Goal: Information Seeking & Learning: Learn about a topic

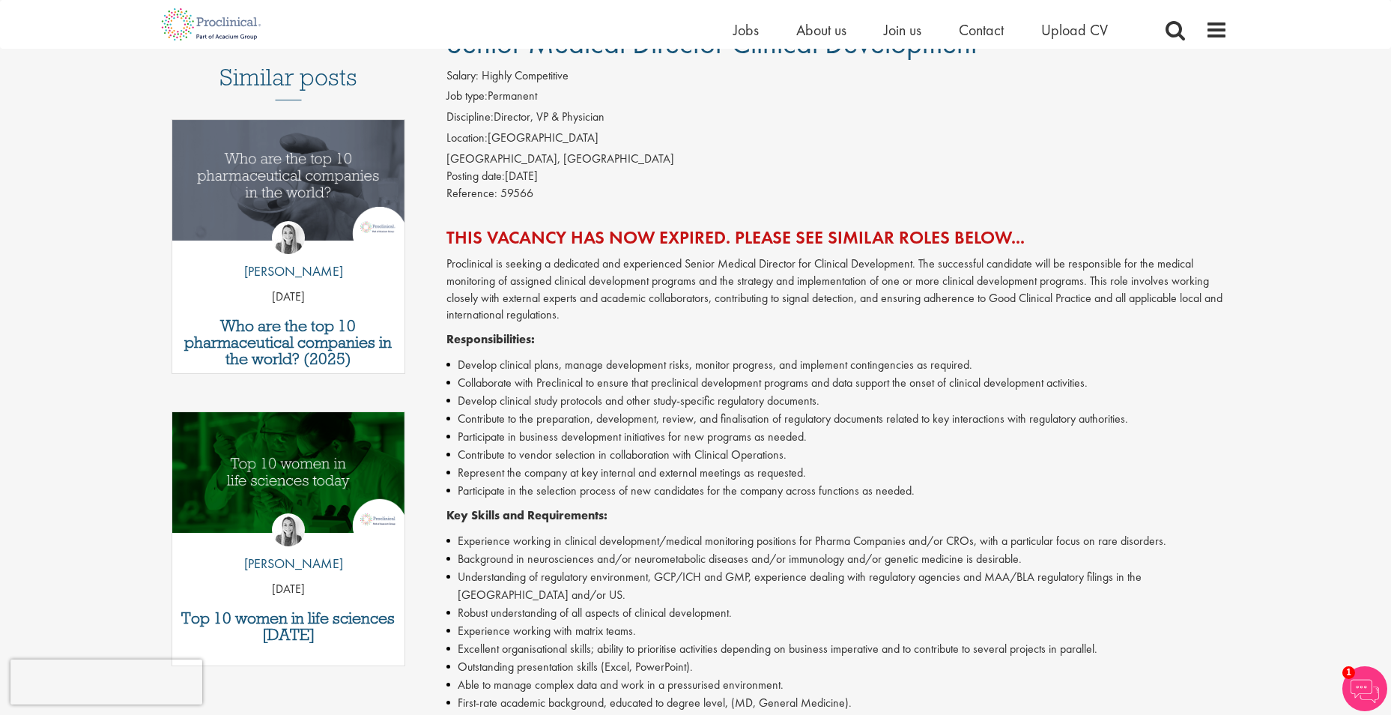
scroll to position [150, 0]
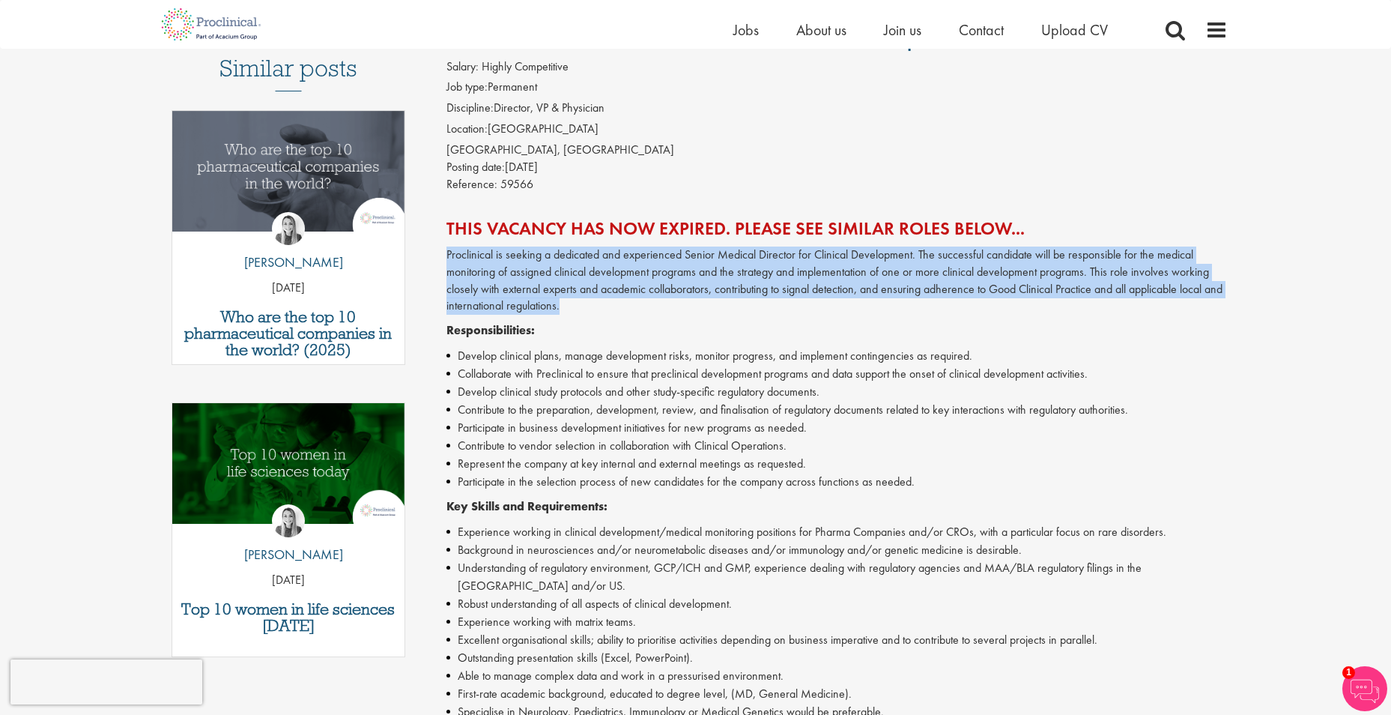
drag, startPoint x: 441, startPoint y: 252, endPoint x: 650, endPoint y: 308, distance: 215.7
click at [650, 308] on div "Senior Medical Director Clinical Development Salary: Highly Competitive Job typ…" at bounding box center [831, 500] width 815 height 964
click at [650, 308] on p "Proclinical is seeking a dedicated and experienced Senior Medical Director for …" at bounding box center [837, 280] width 781 height 68
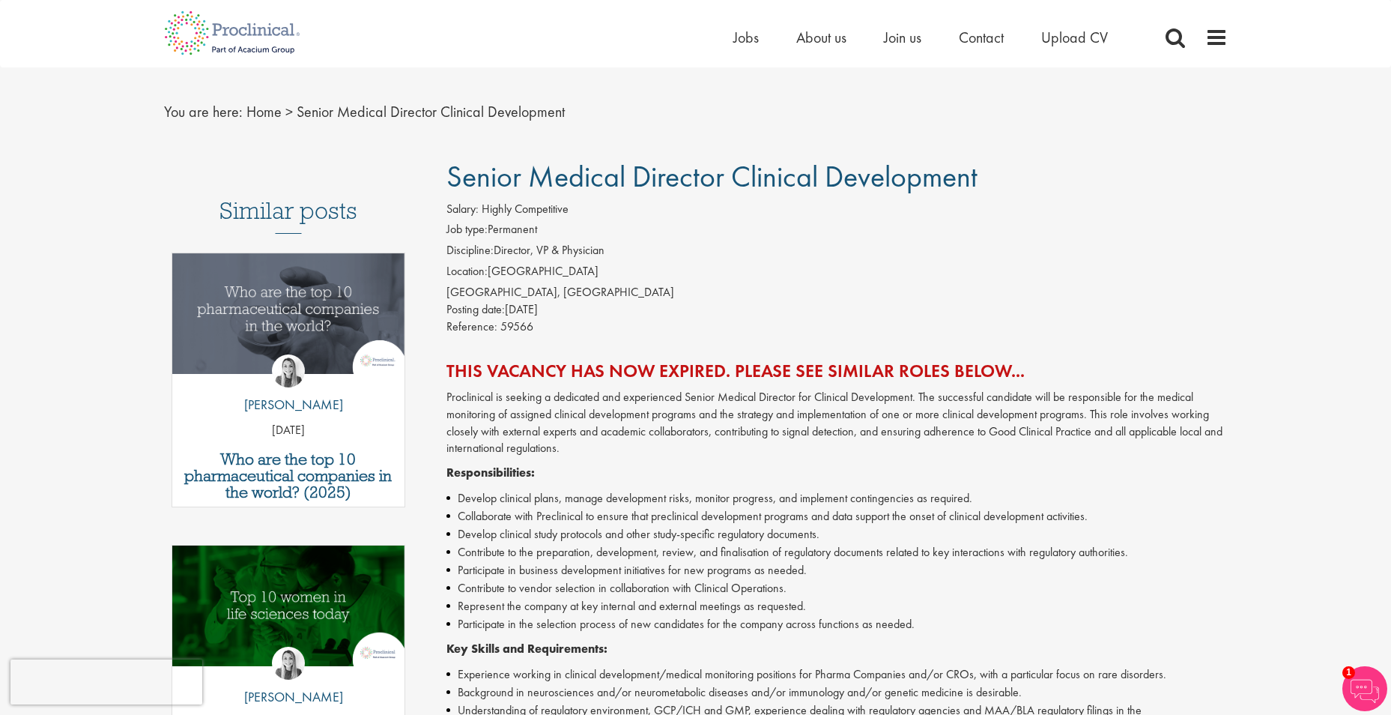
scroll to position [0, 0]
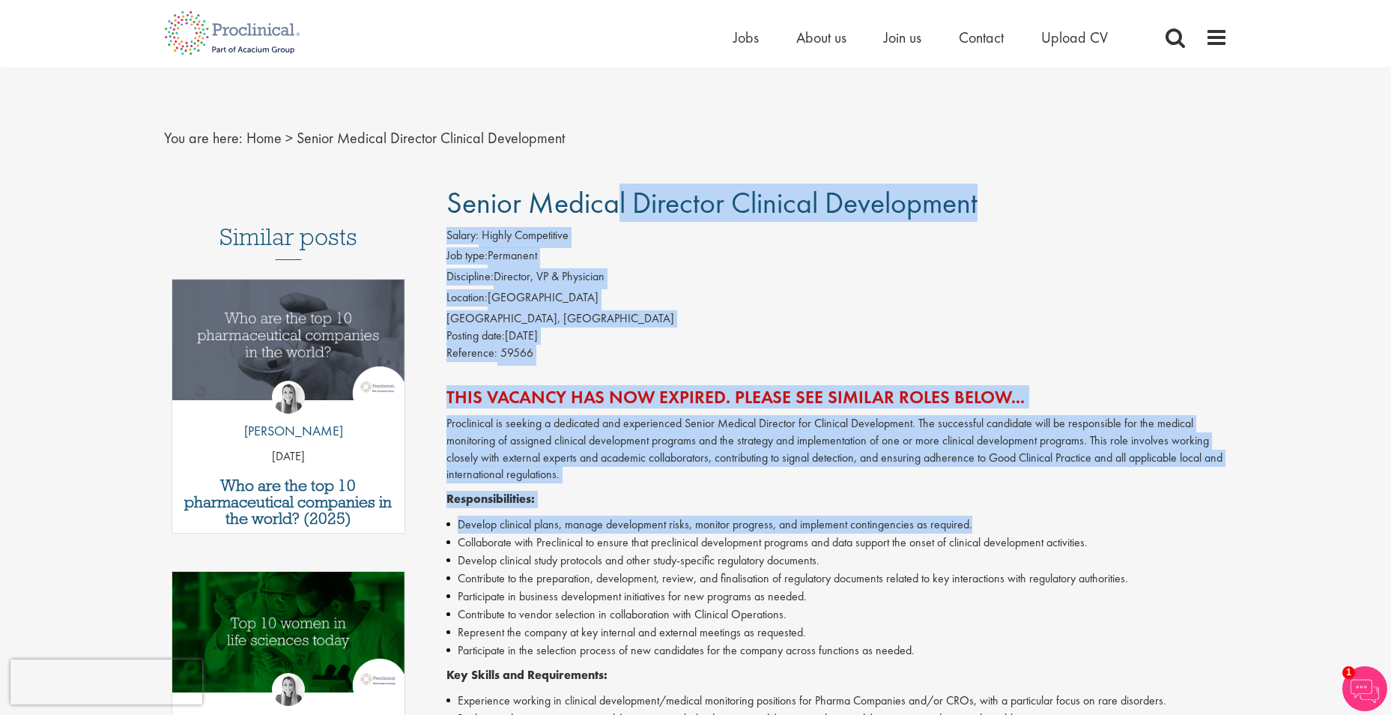
drag, startPoint x: 444, startPoint y: 193, endPoint x: 999, endPoint y: 512, distance: 641.0
click at [999, 512] on div "Senior Medical Director Clinical Development Salary: Highly Competitive Job typ…" at bounding box center [831, 669] width 815 height 964
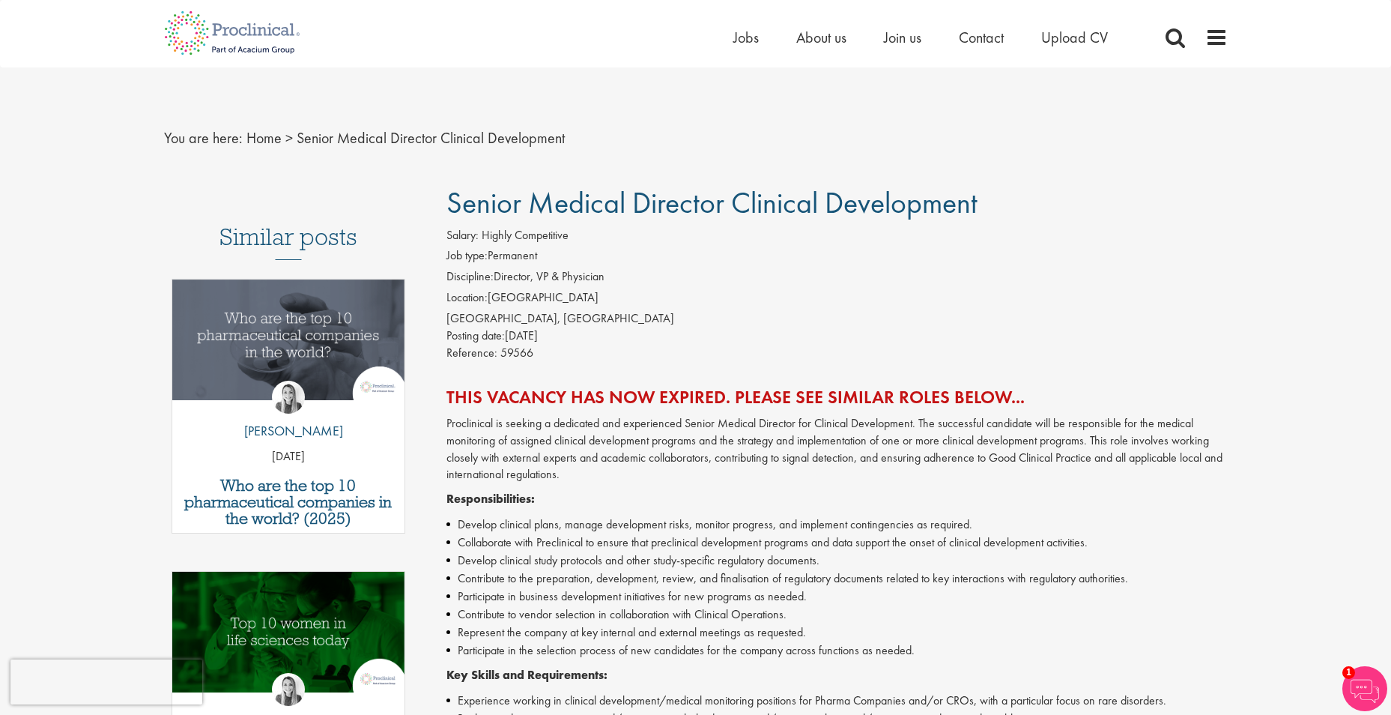
drag, startPoint x: 999, startPoint y: 512, endPoint x: 853, endPoint y: 633, distance: 190.0
click at [853, 633] on li "Represent the company at key internal and external meetings as requested." at bounding box center [837, 632] width 781 height 18
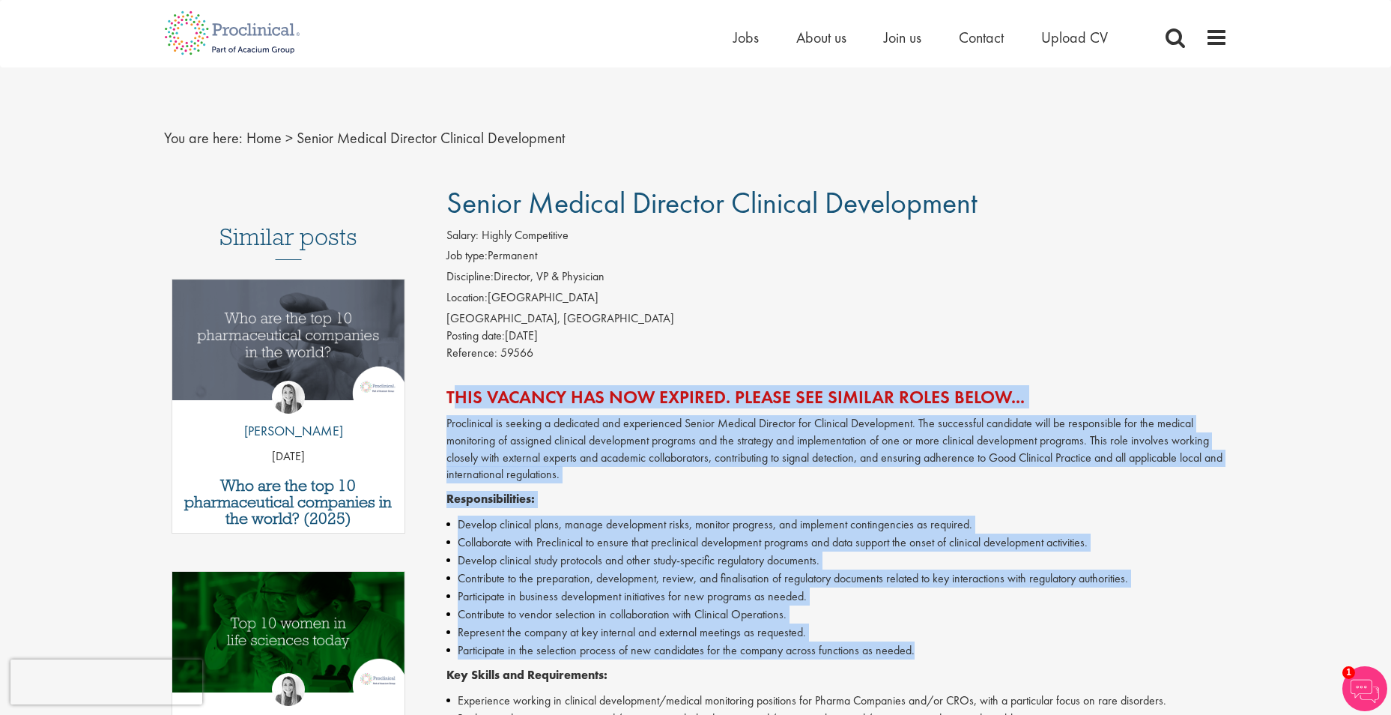
drag, startPoint x: 914, startPoint y: 657, endPoint x: 438, endPoint y: 384, distance: 548.8
click at [438, 384] on div "Senior Medical Director Clinical Development Salary: Highly Competitive Job typ…" at bounding box center [831, 669] width 815 height 964
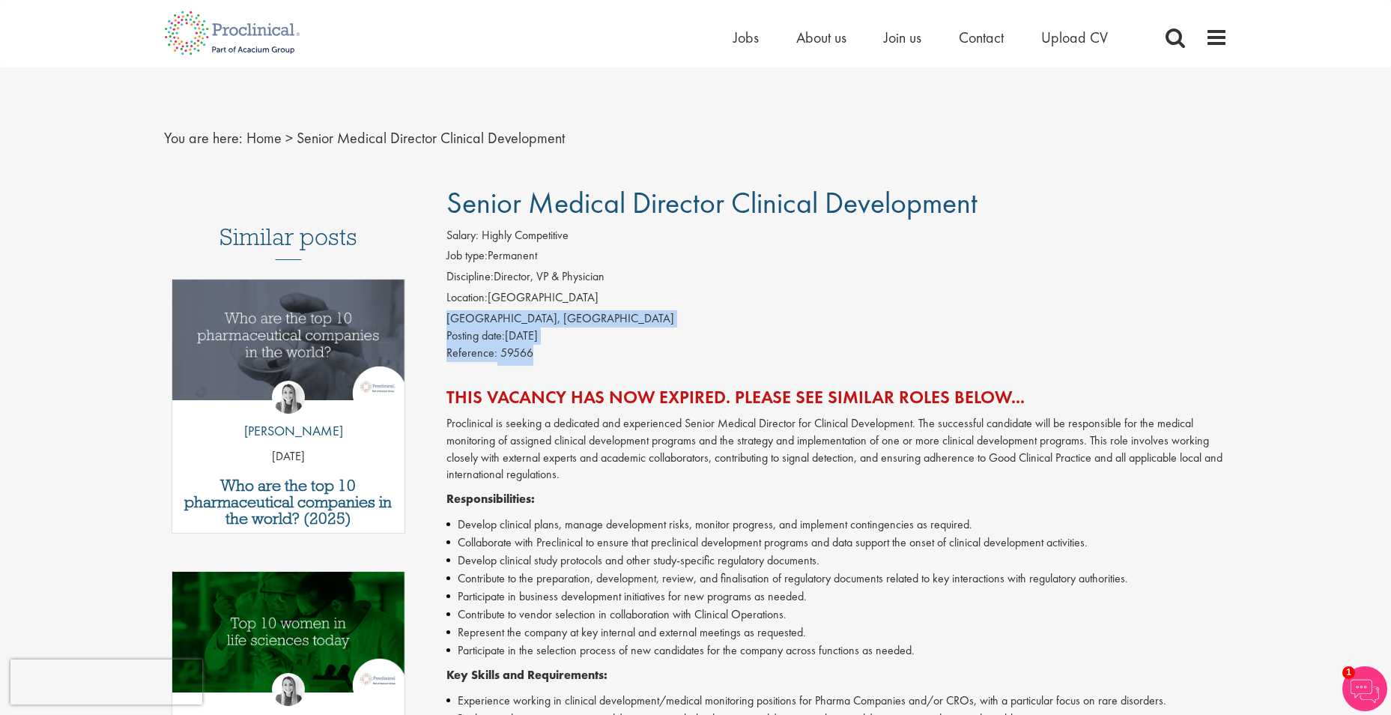
drag, startPoint x: 464, startPoint y: 315, endPoint x: 570, endPoint y: 346, distance: 110.9
click at [570, 346] on div "Salary: Highly Competitive Job type: Permanent Discipline: Director, VP & Physi…" at bounding box center [837, 296] width 804 height 139
click at [570, 346] on div "Reference: 59566" at bounding box center [837, 355] width 781 height 21
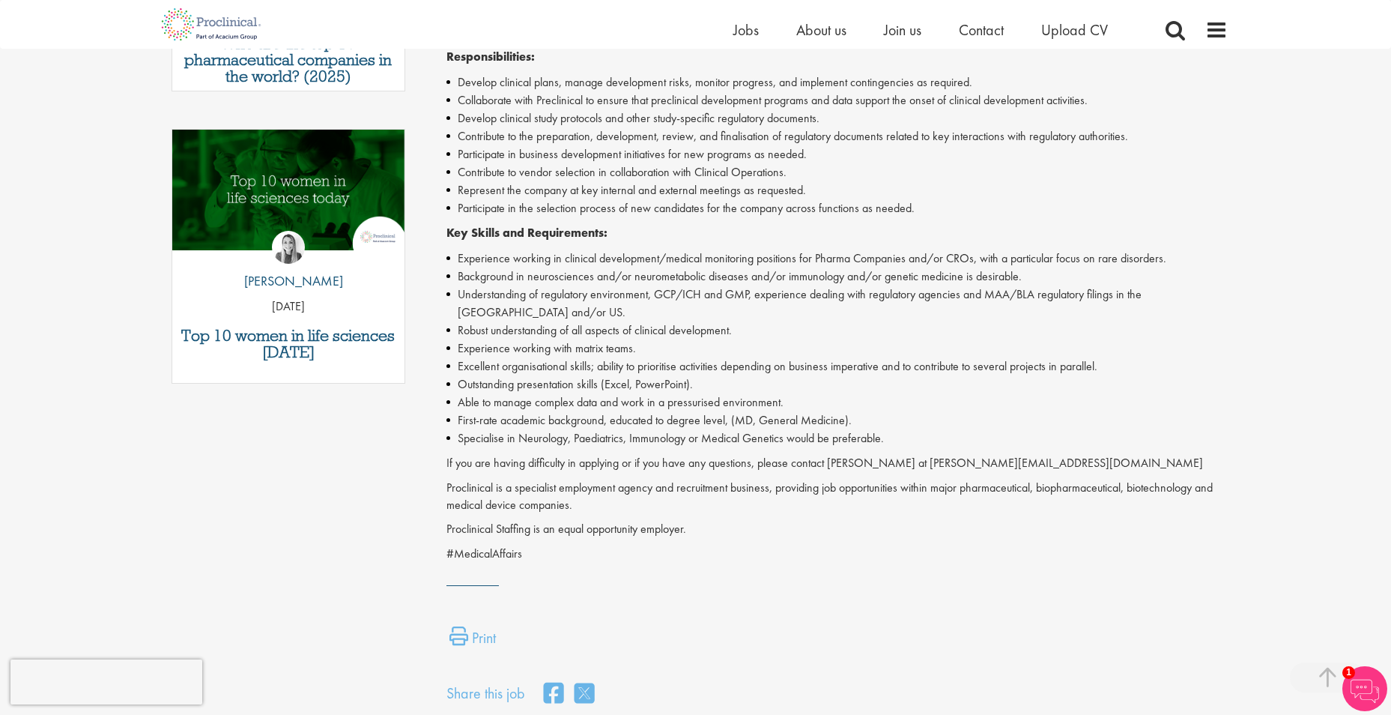
scroll to position [450, 0]
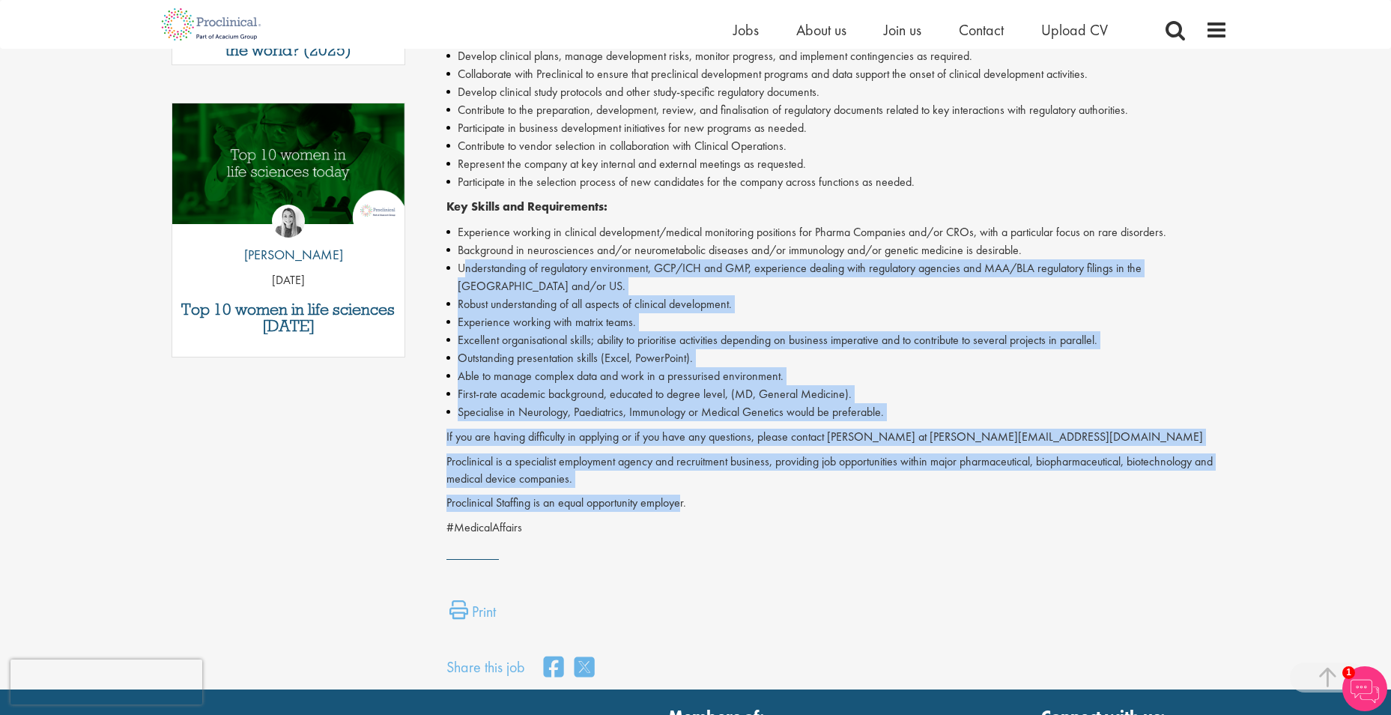
drag, startPoint x: 683, startPoint y: 483, endPoint x: 468, endPoint y: 270, distance: 303.6
click at [468, 270] on div "Proclinical is seeking a dedicated and experienced Senior Medical Director for …" at bounding box center [837, 242] width 781 height 590
drag, startPoint x: 468, startPoint y: 270, endPoint x: 527, endPoint y: 391, distance: 135.0
click at [527, 403] on li "Specialise in Neurology, Paediatrics, Immunology or Medical Genetics would be p…" at bounding box center [837, 412] width 781 height 18
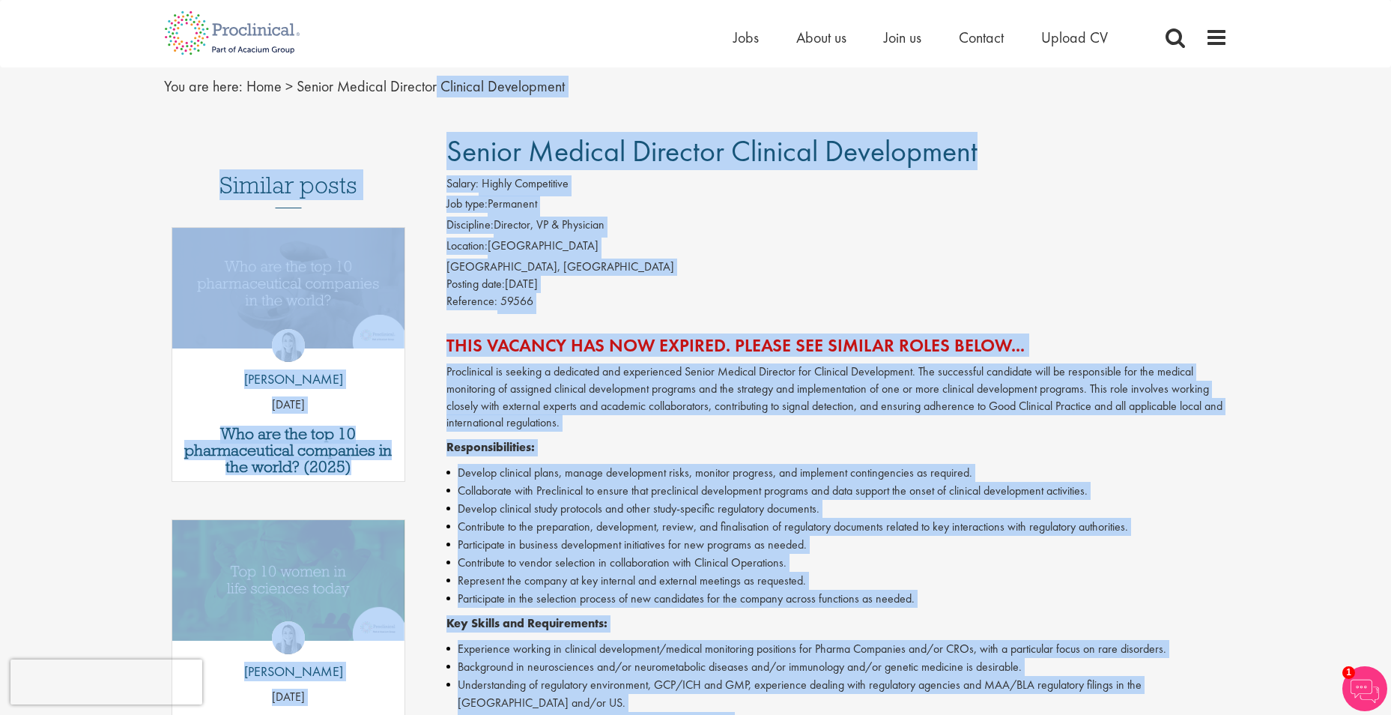
scroll to position [0, 0]
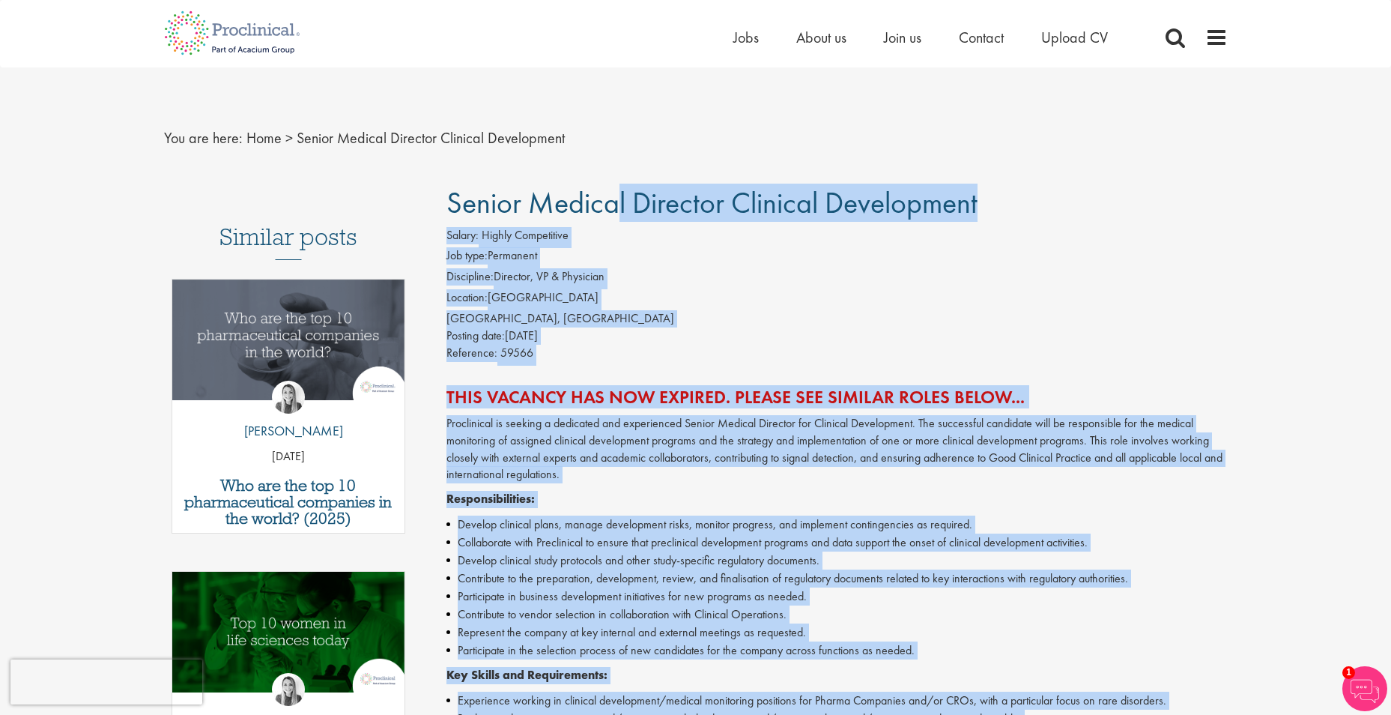
drag, startPoint x: 693, startPoint y: 489, endPoint x: 443, endPoint y: 199, distance: 383.0
click at [443, 199] on div "Senior Medical Director Clinical Development Salary: Highly Competitive Job typ…" at bounding box center [831, 669] width 815 height 964
copy div "Senior Medical Director Clinical Development Salary: Highly Competitive Job typ…"
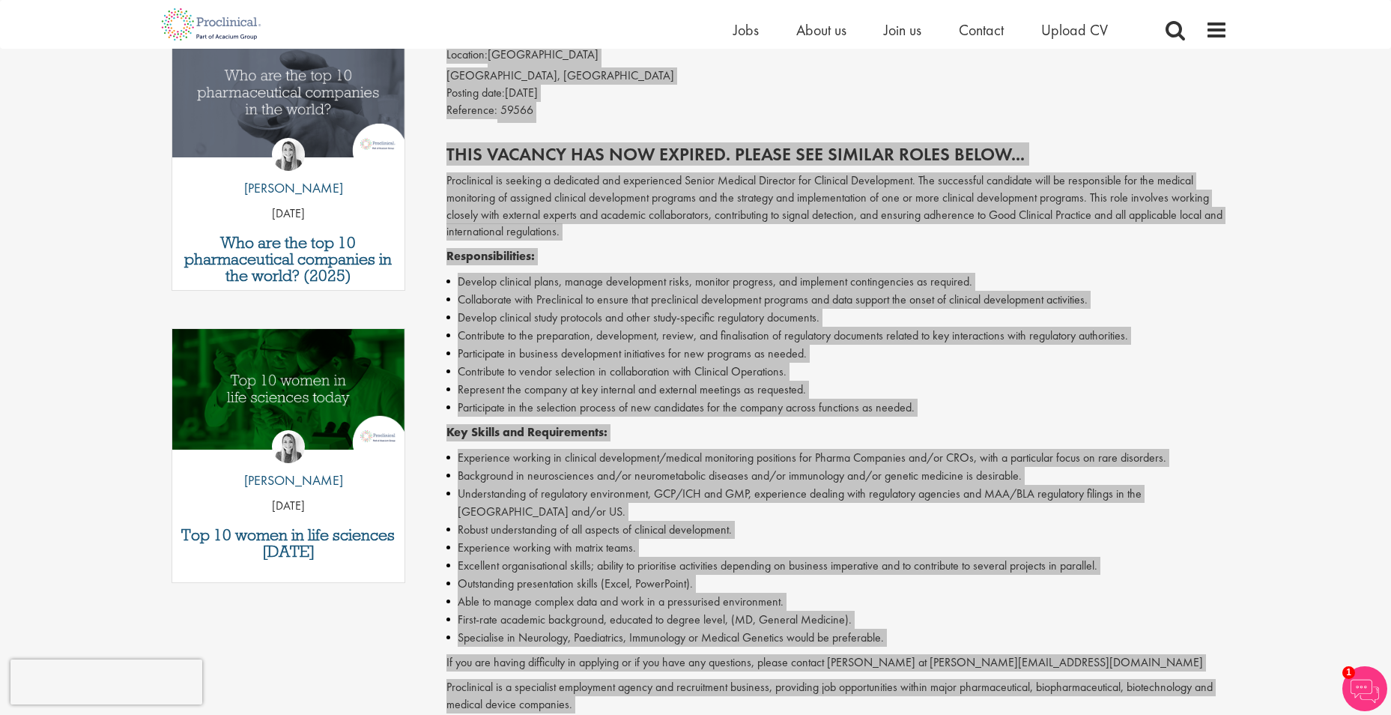
scroll to position [225, 0]
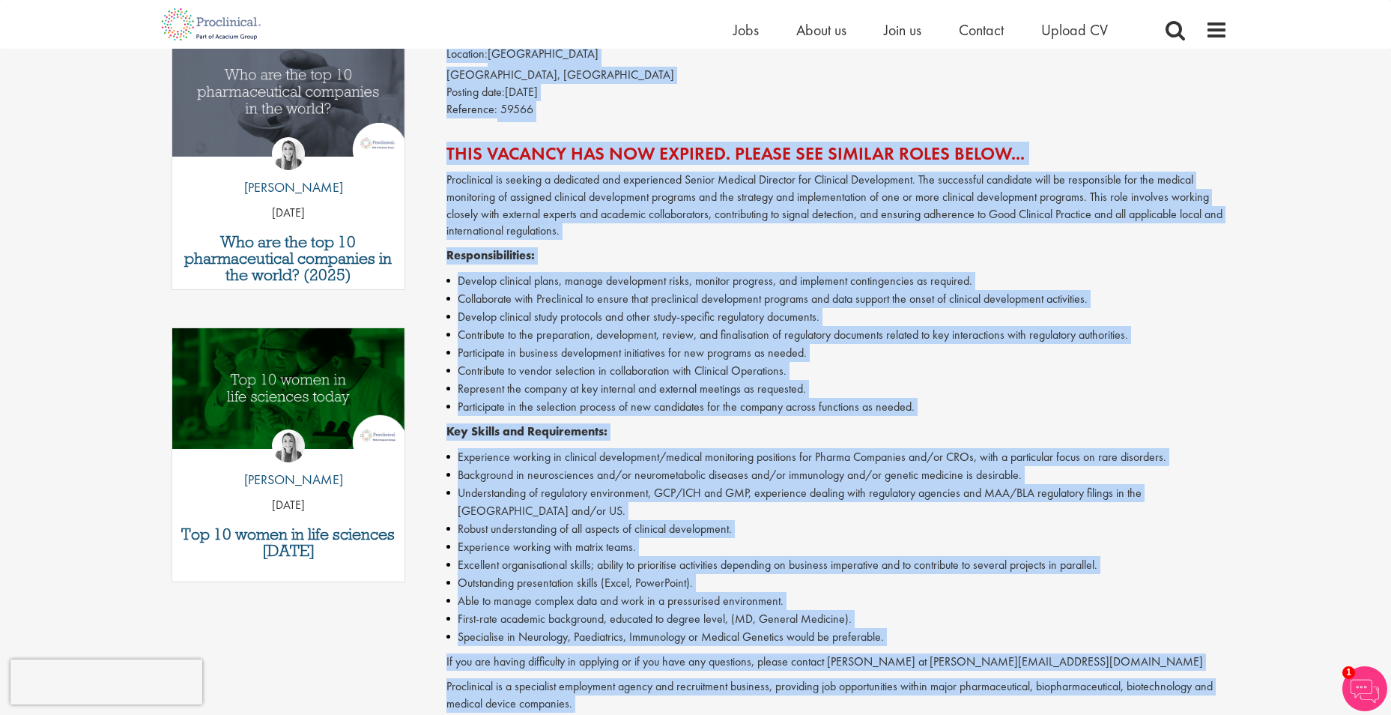
click at [864, 471] on li "Background in neurosciences and/or neurometabolic diseases and/or immunology an…" at bounding box center [837, 475] width 781 height 18
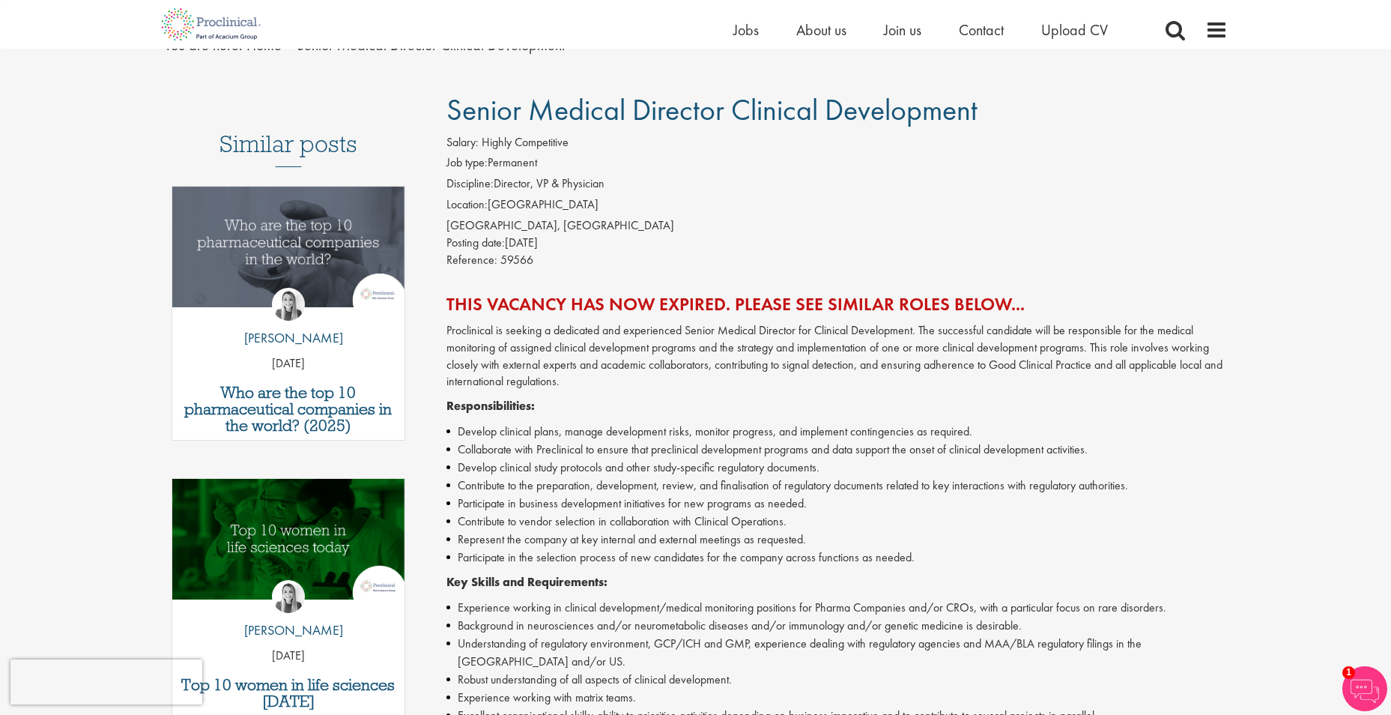
scroll to position [0, 0]
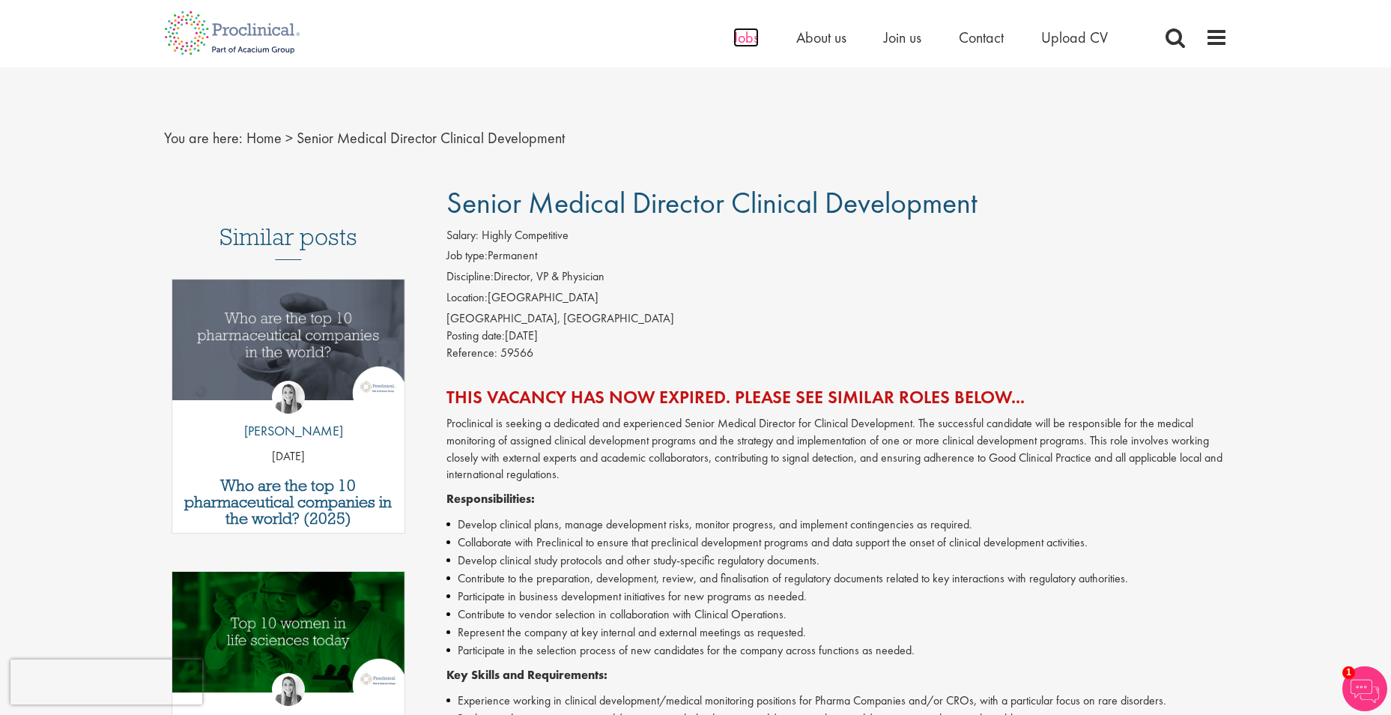
click at [739, 41] on span "Jobs" at bounding box center [745, 37] width 25 height 19
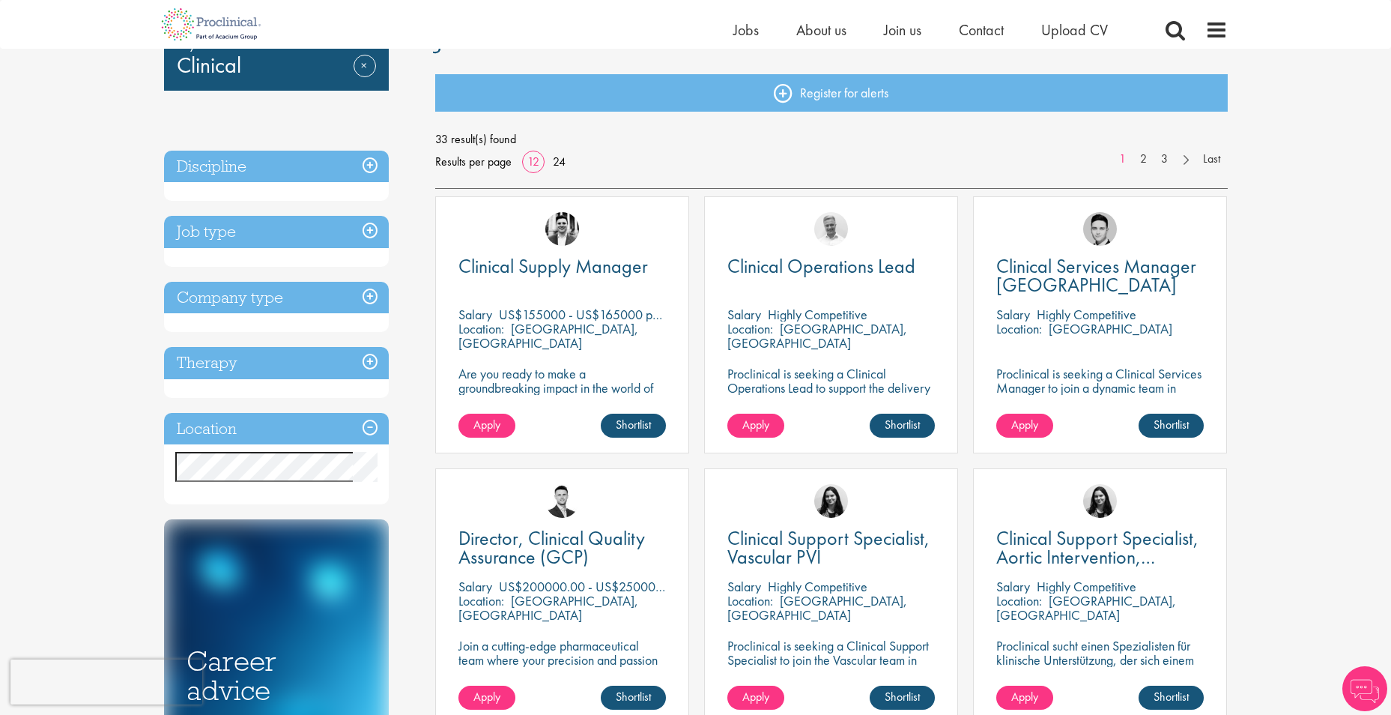
scroll to position [150, 0]
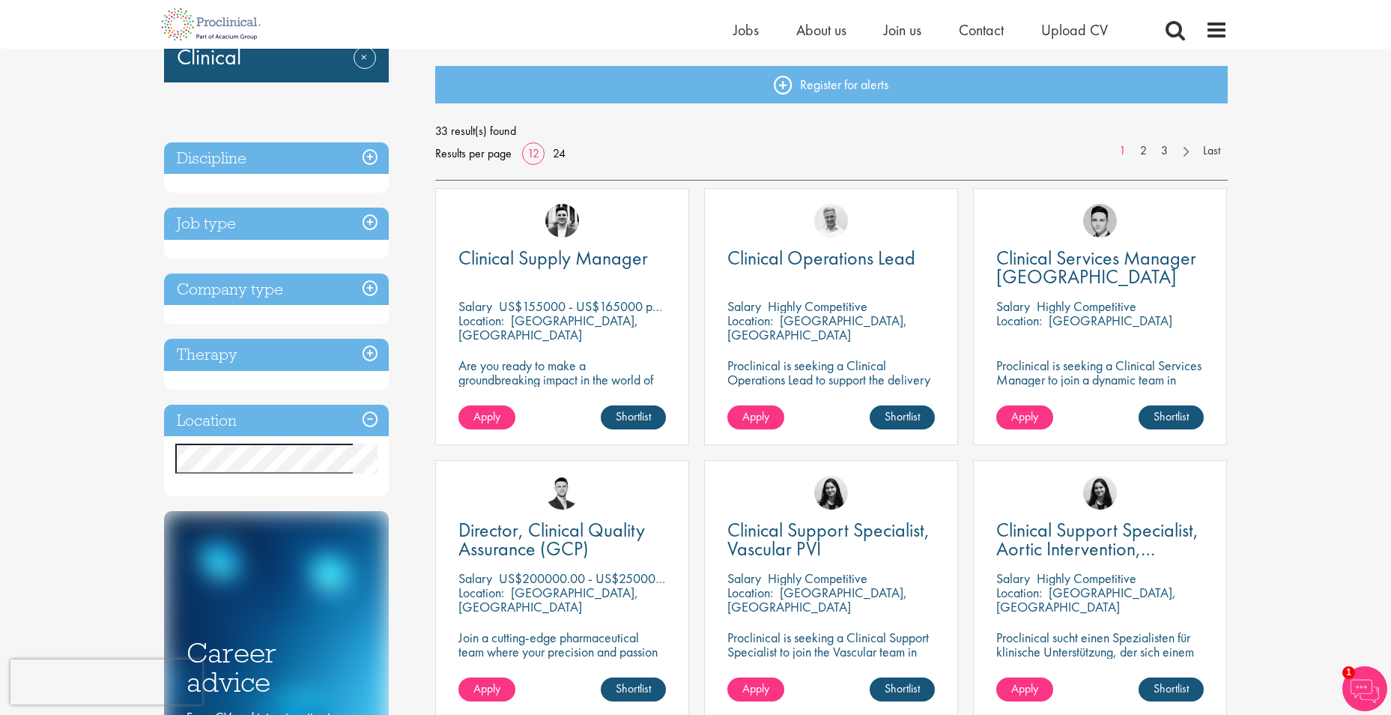
click at [288, 502] on div "Keyword: Clinical Remove Discipline Biometrics (1) - + Statistics (1) Business …" at bounding box center [289, 456] width 272 height 893
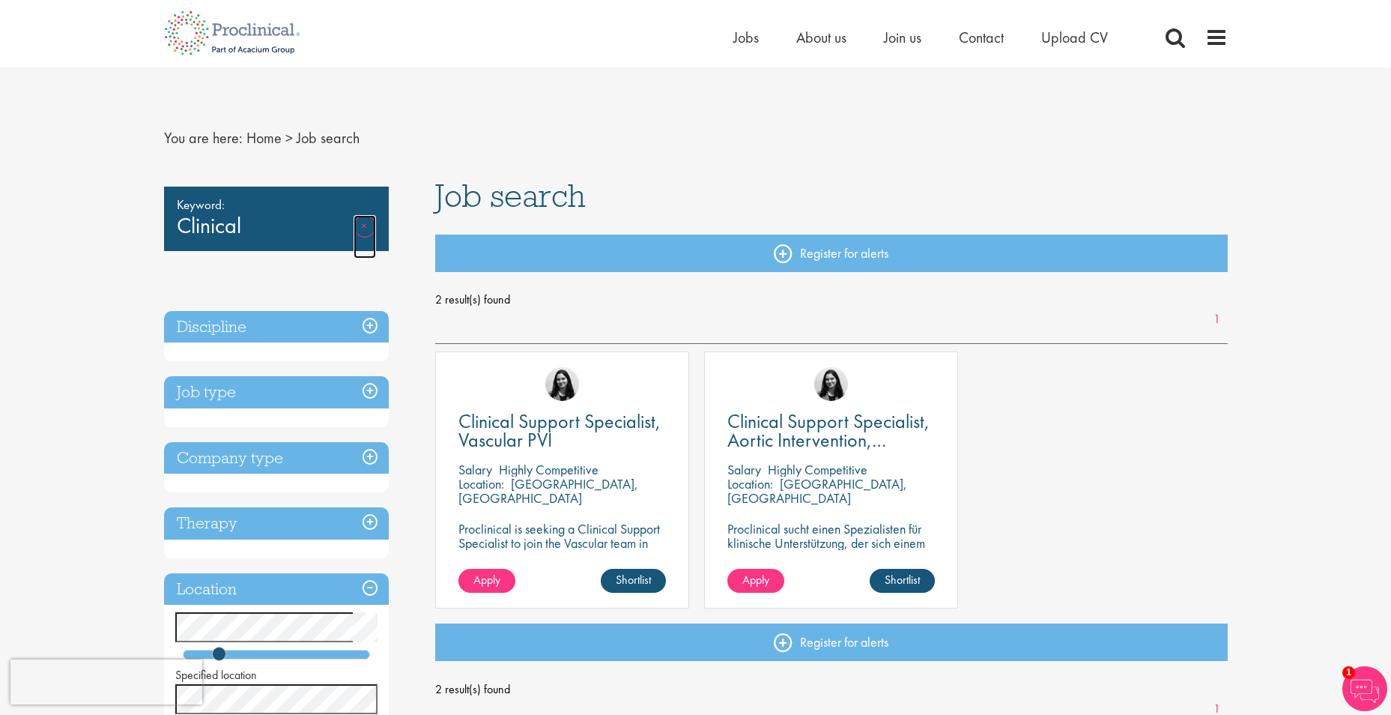
click at [362, 223] on link "Remove" at bounding box center [365, 236] width 22 height 43
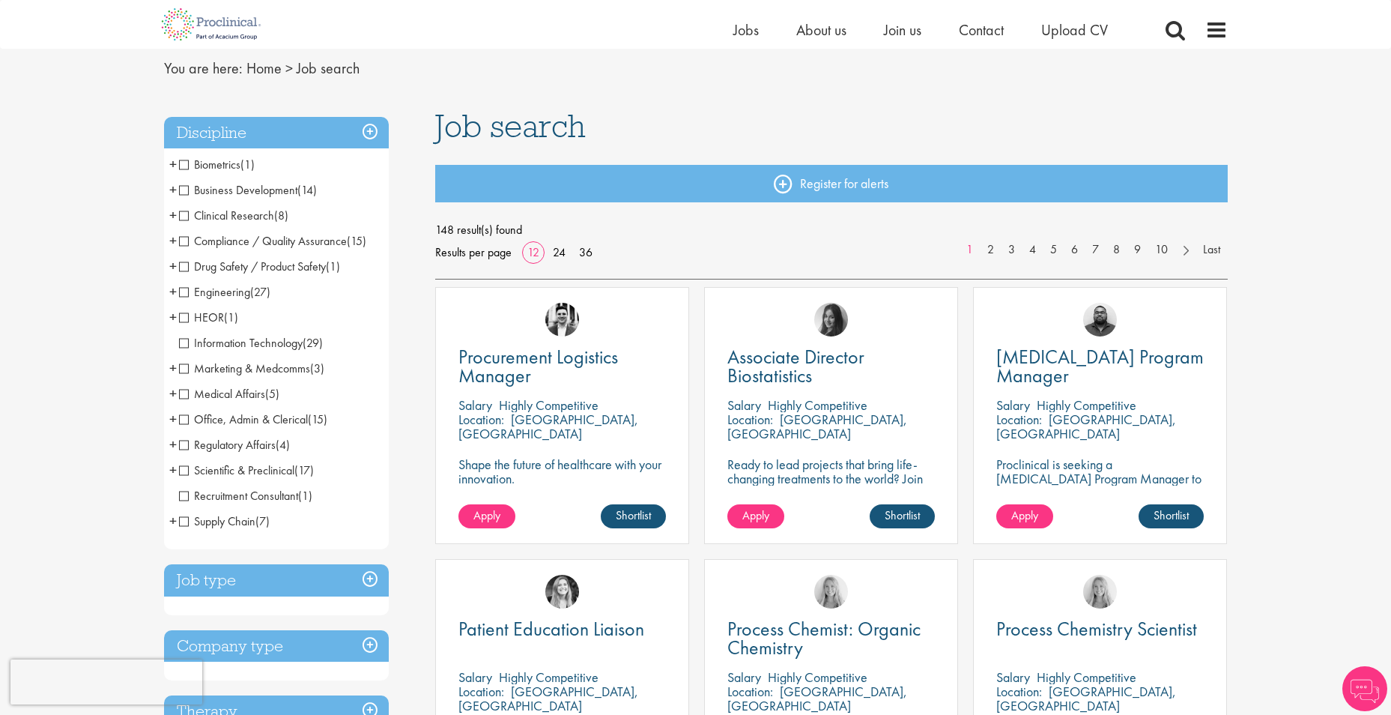
scroll to position [75, 0]
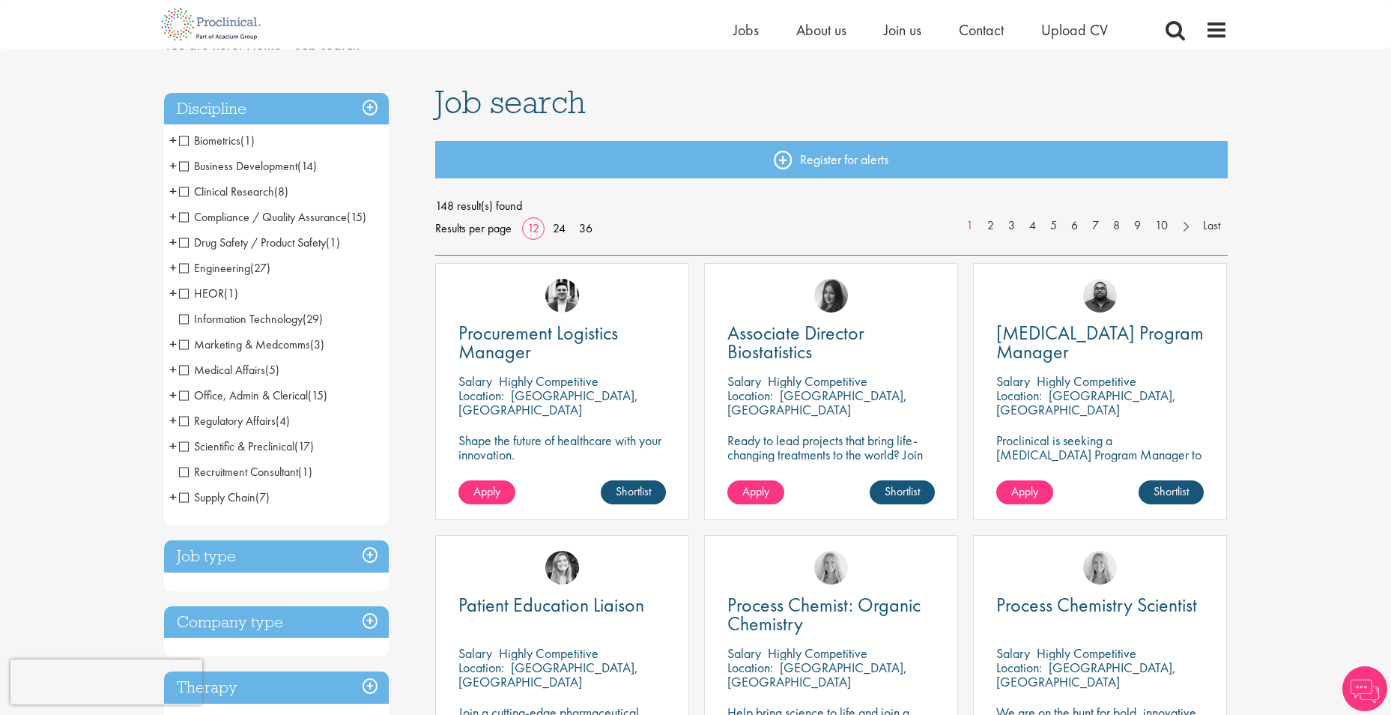
click at [183, 194] on span "Clinical Research" at bounding box center [226, 192] width 95 height 16
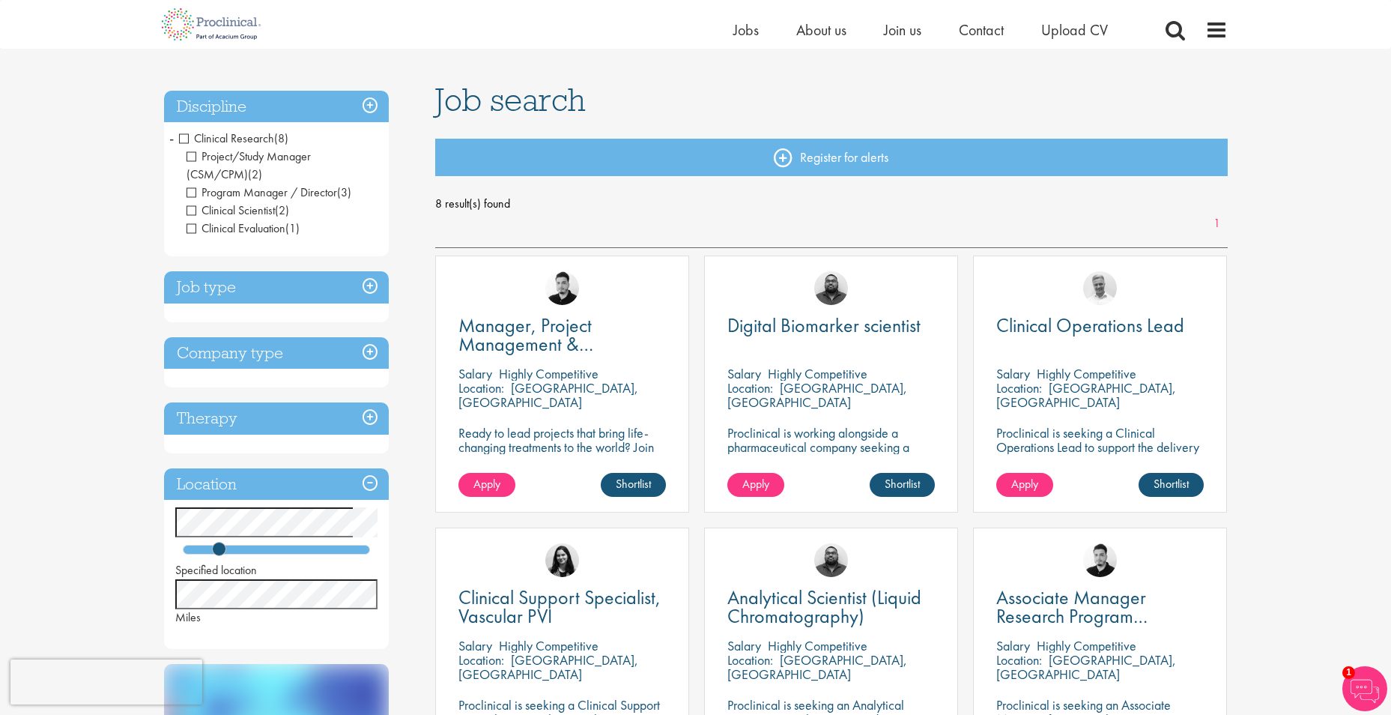
scroll to position [75, 0]
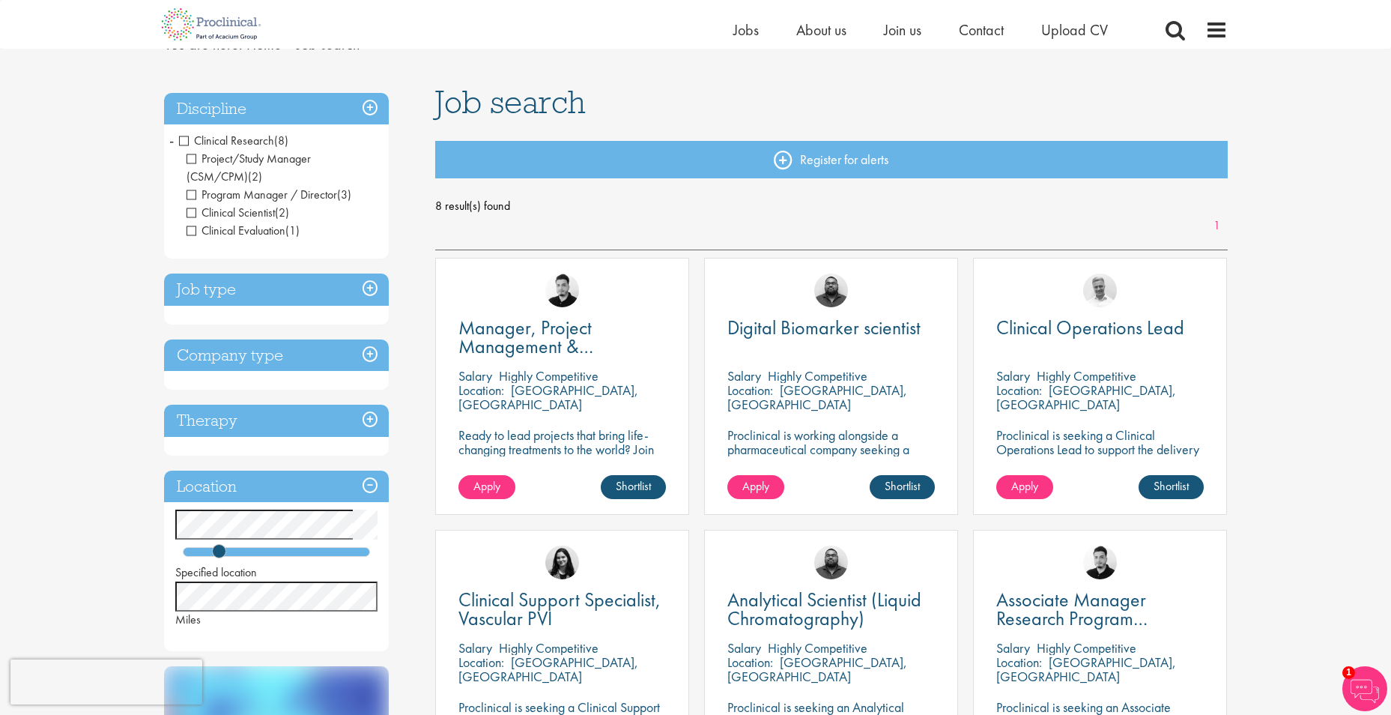
click at [183, 139] on span "Clinical Research" at bounding box center [226, 141] width 95 height 16
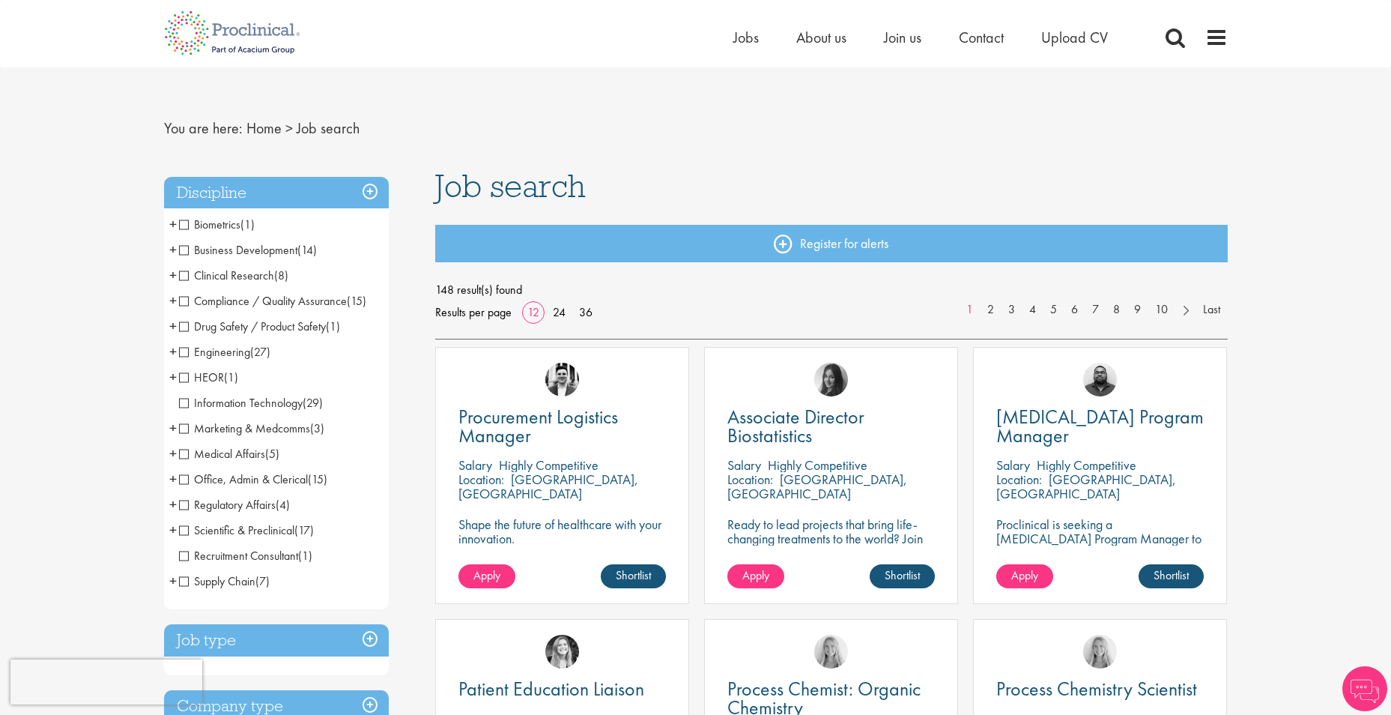
scroll to position [75, 0]
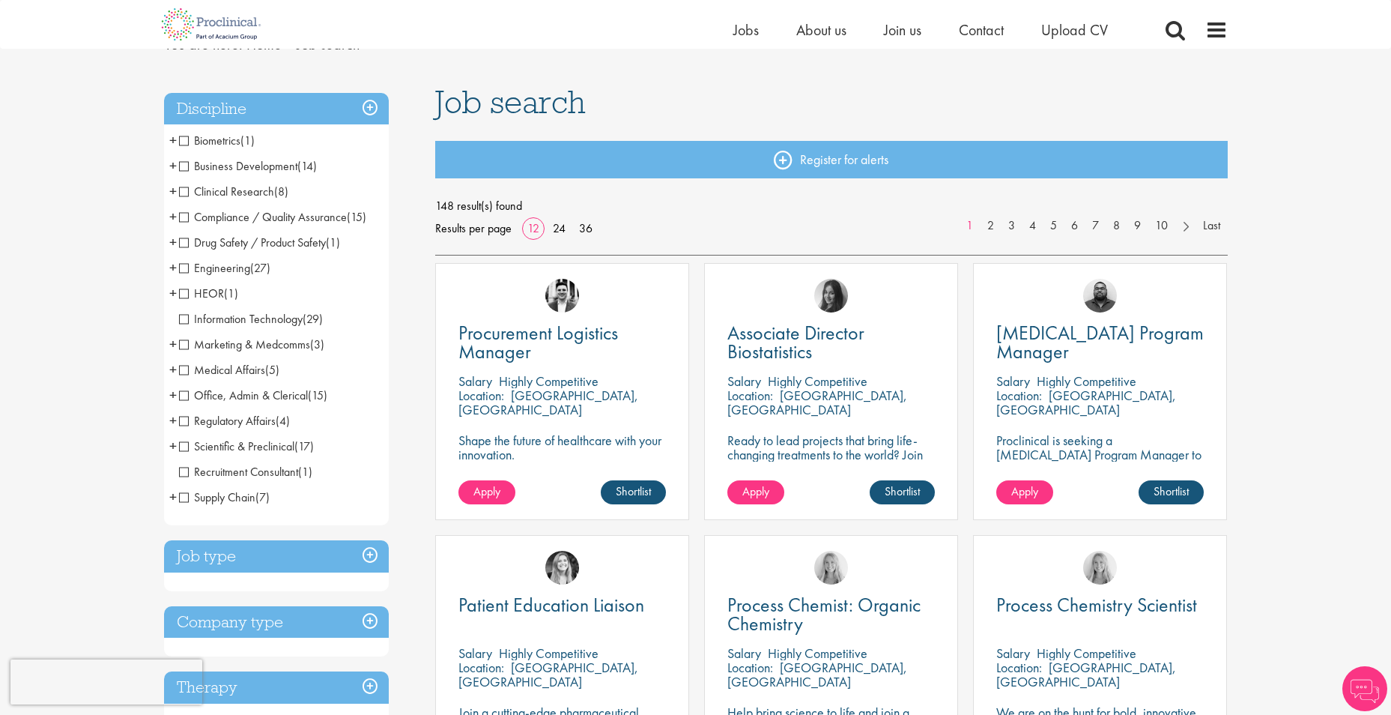
click at [182, 372] on span "Medical Affairs" at bounding box center [222, 370] width 86 height 16
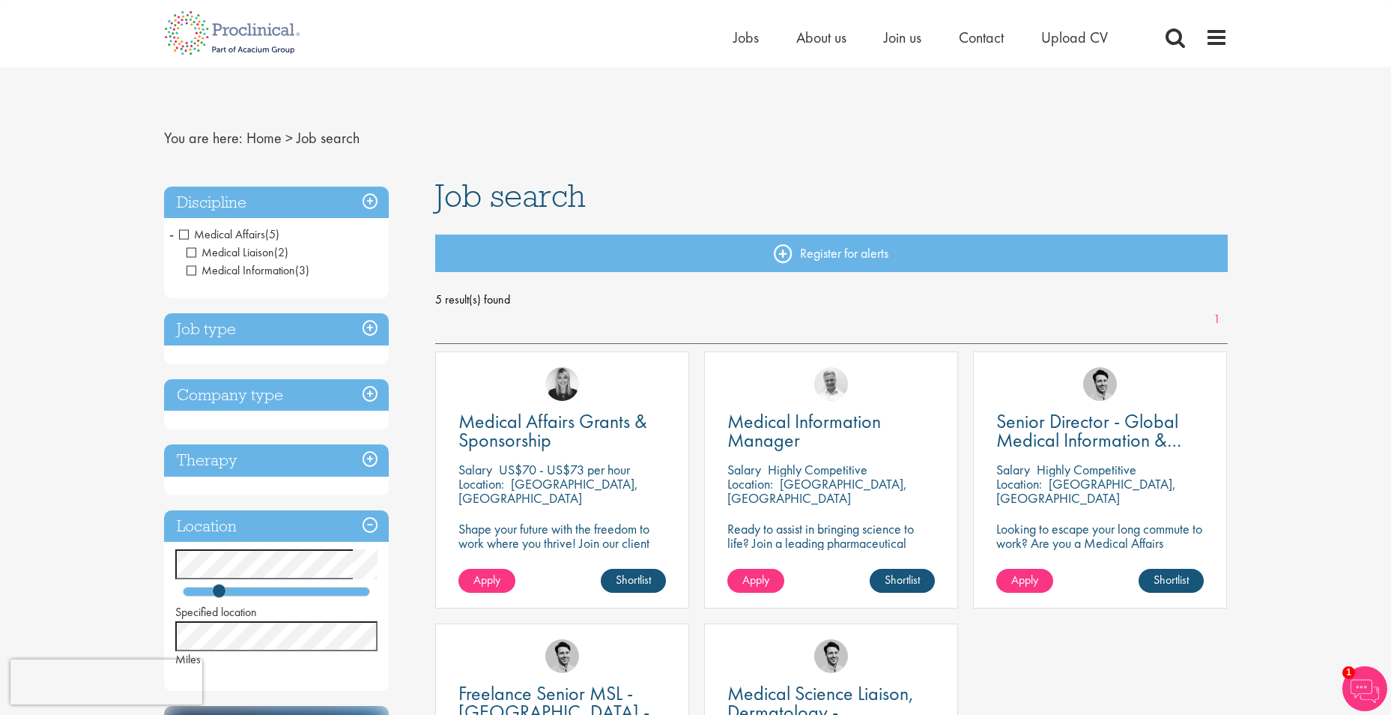
click at [187, 229] on span "Medical Affairs" at bounding box center [222, 234] width 86 height 16
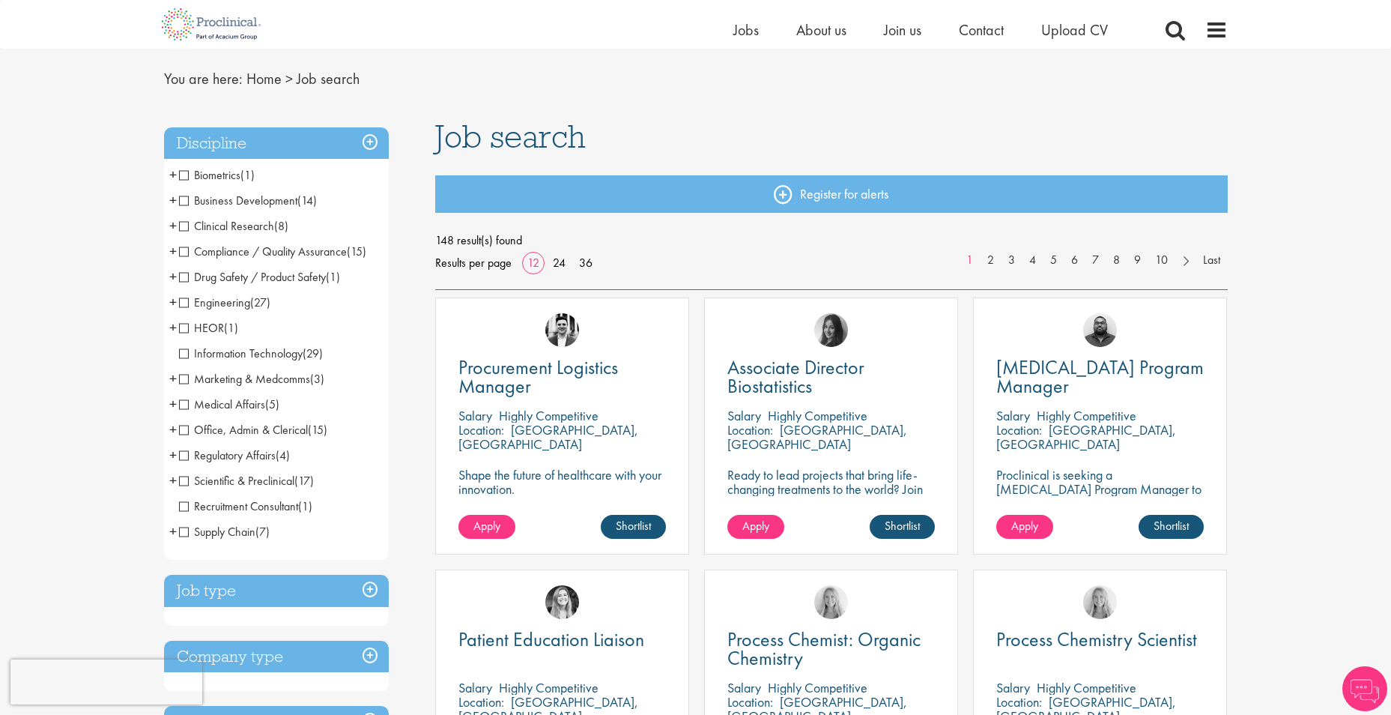
scroll to position [75, 0]
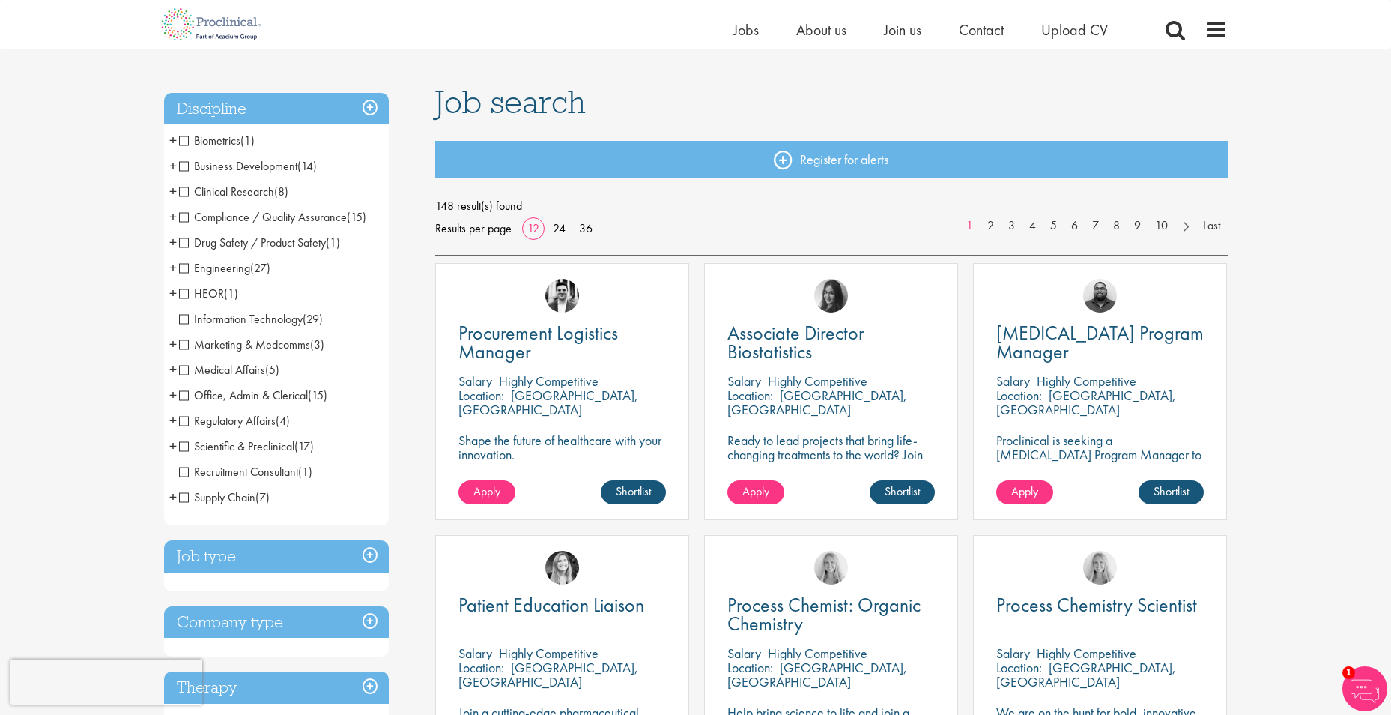
click at [186, 243] on span "Drug Safety / Product Safety" at bounding box center [252, 243] width 147 height 16
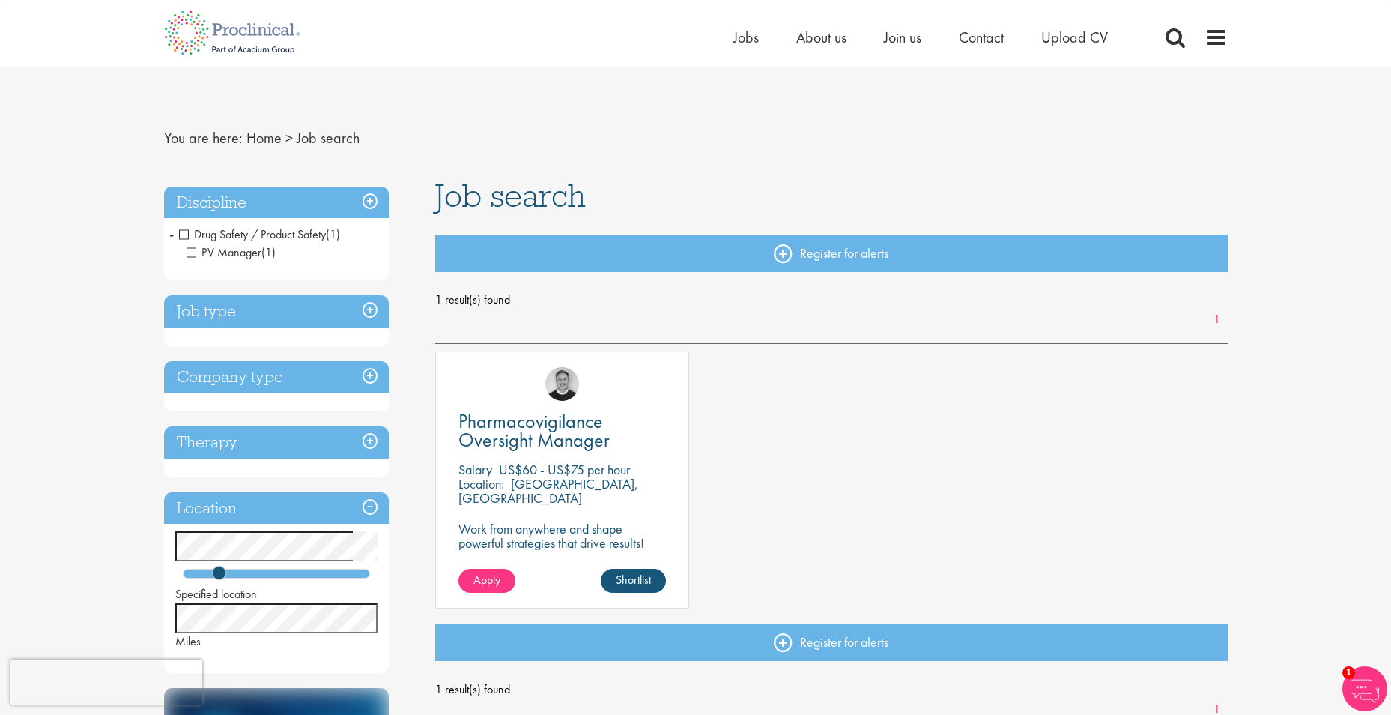
click at [182, 229] on span "Drug Safety / Product Safety" at bounding box center [252, 234] width 147 height 16
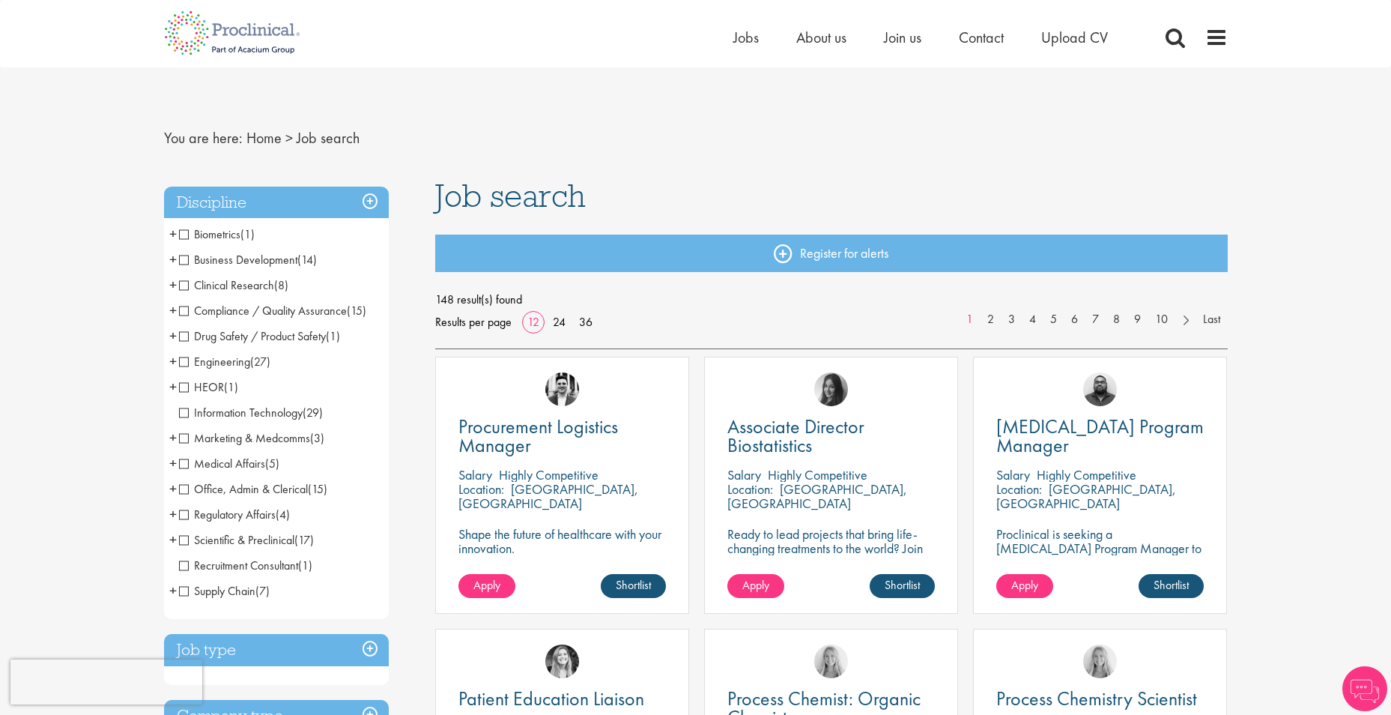
click at [272, 256] on span "Business Development" at bounding box center [238, 260] width 118 height 16
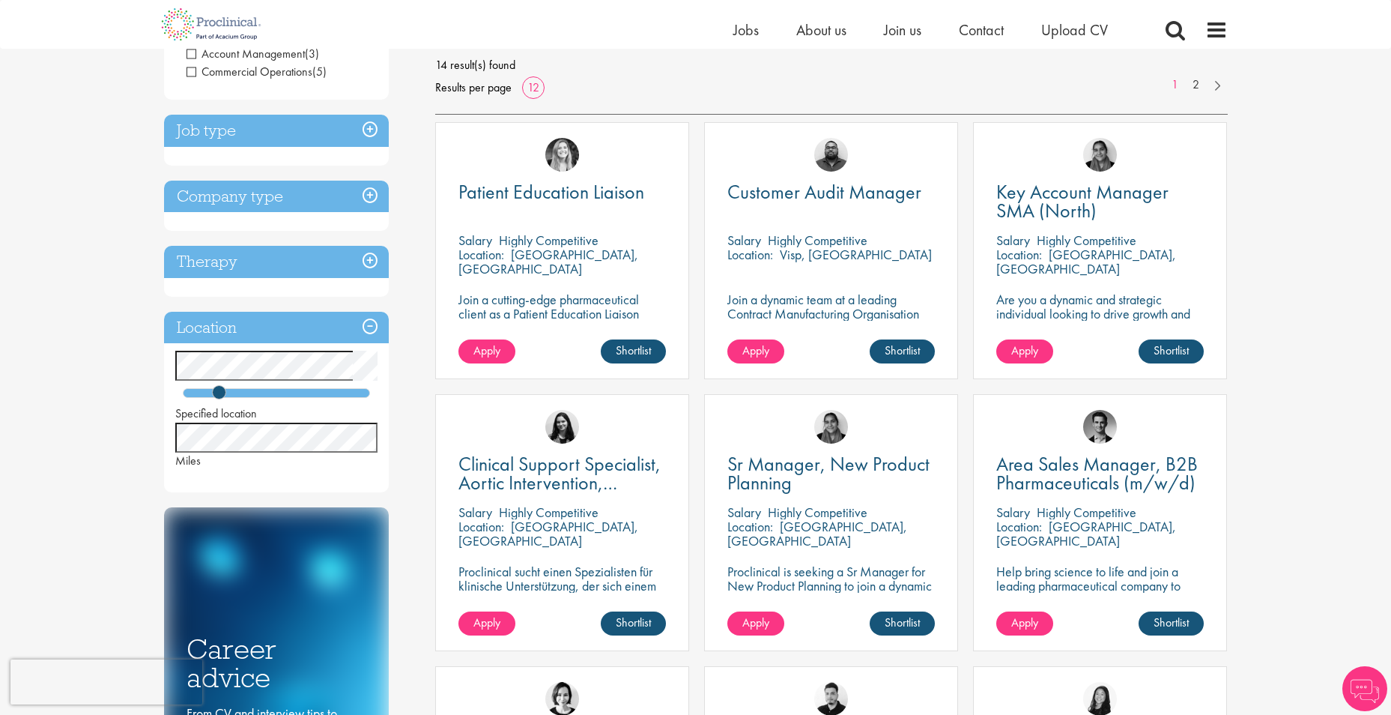
scroll to position [225, 0]
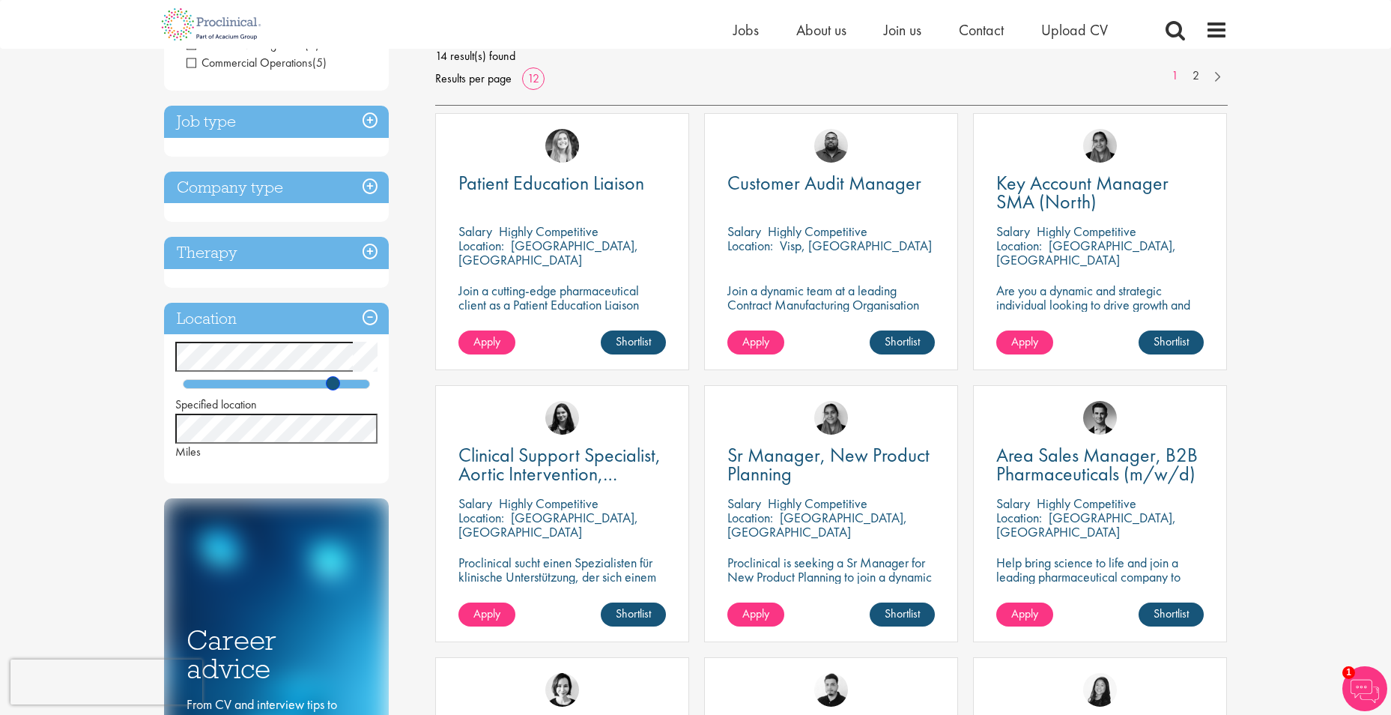
drag, startPoint x: 218, startPoint y: 380, endPoint x: 333, endPoint y: 388, distance: 115.7
click at [333, 388] on span at bounding box center [333, 383] width 14 height 14
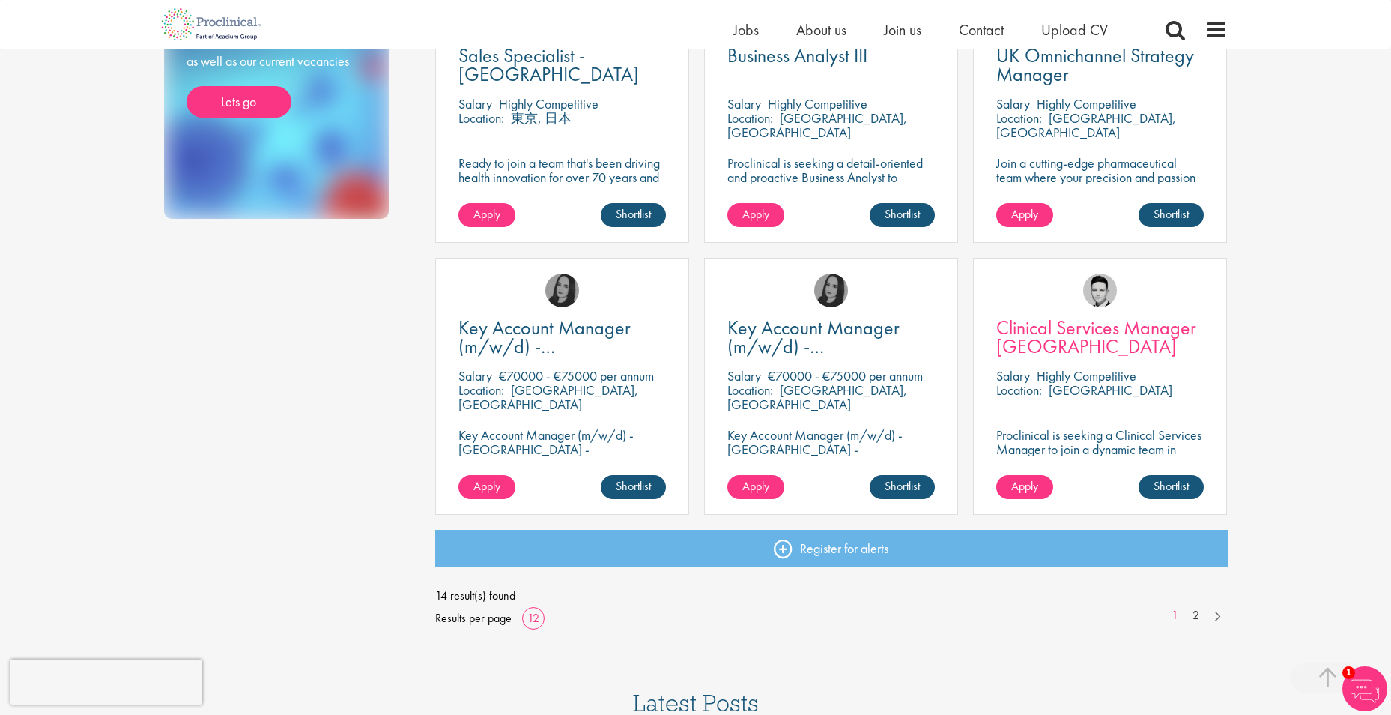
scroll to position [899, 0]
